Goal: Information Seeking & Learning: Learn about a topic

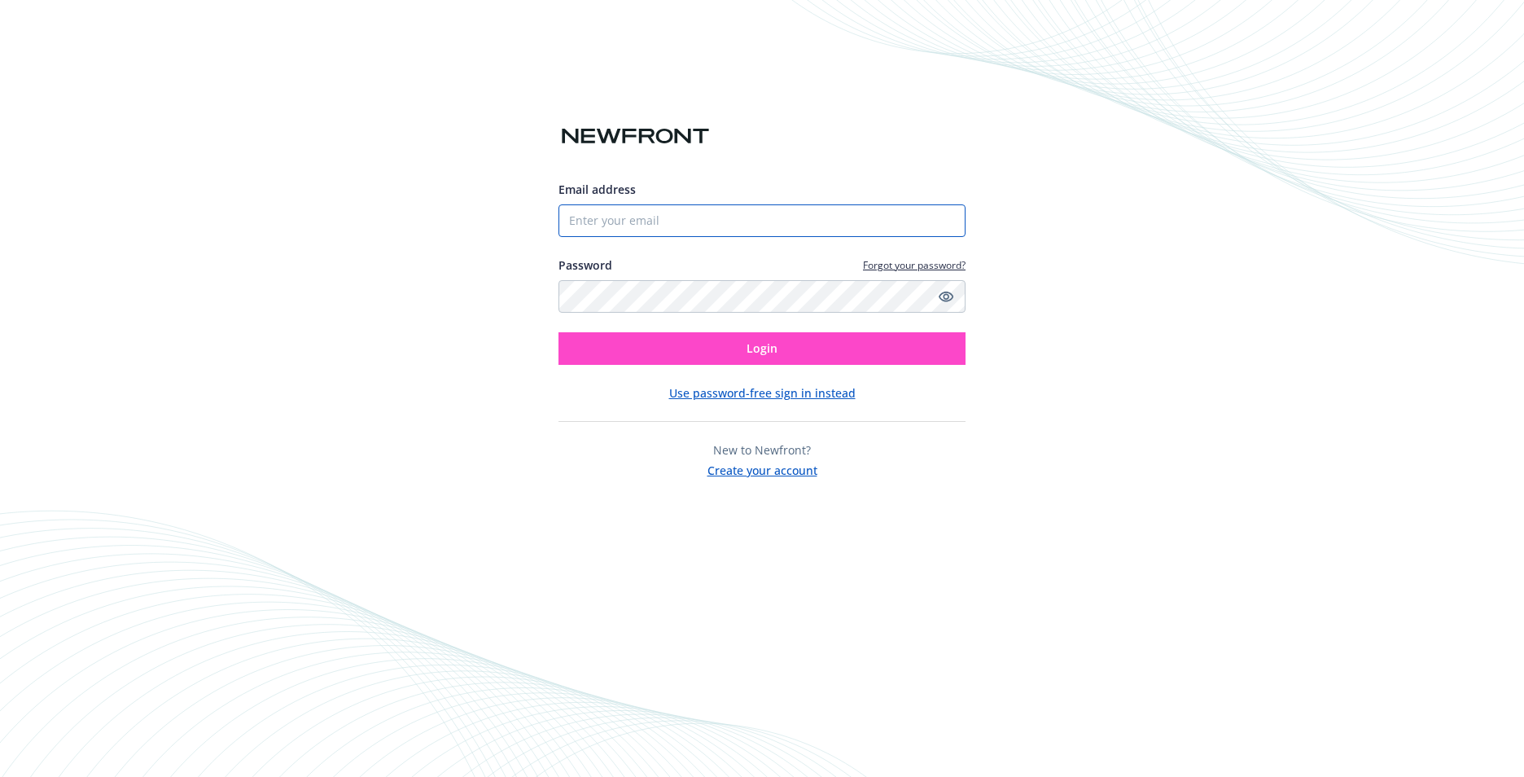
type input "[EMAIL_ADDRESS][DOMAIN_NAME]"
click at [719, 357] on button "Login" at bounding box center [761, 348] width 407 height 33
